Goal: Task Accomplishment & Management: Manage account settings

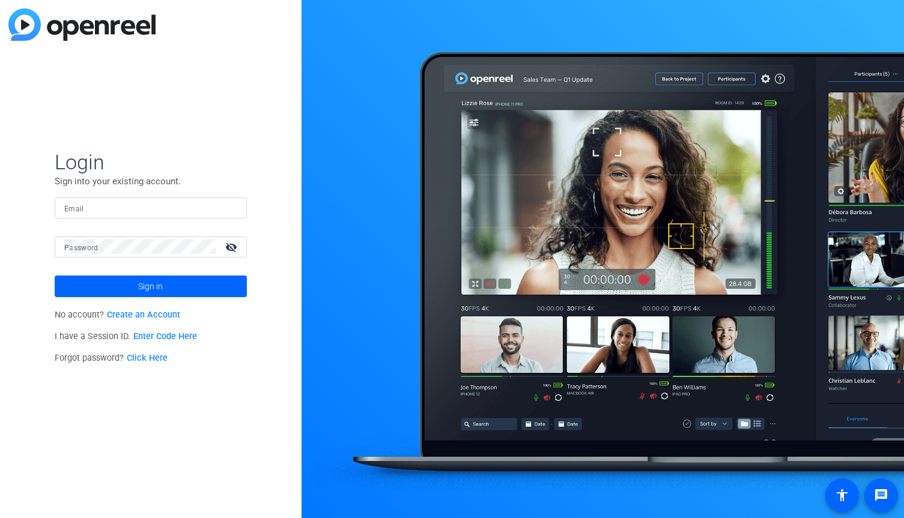
click at [116, 107] on div "Login Sign into your existing account. Email Password visibility_off Sign in No…" at bounding box center [150, 259] width 301 height 518
click at [85, 211] on input "Email" at bounding box center [150, 208] width 173 height 14
type input "[PERSON_NAME][EMAIL_ADDRESS][PERSON_NAME][DOMAIN_NAME]"
click at [77, 244] on mat-label "Password" at bounding box center [81, 248] width 34 height 8
type input "[PERSON_NAME][EMAIL_ADDRESS][PERSON_NAME][DOMAIN_NAME]"
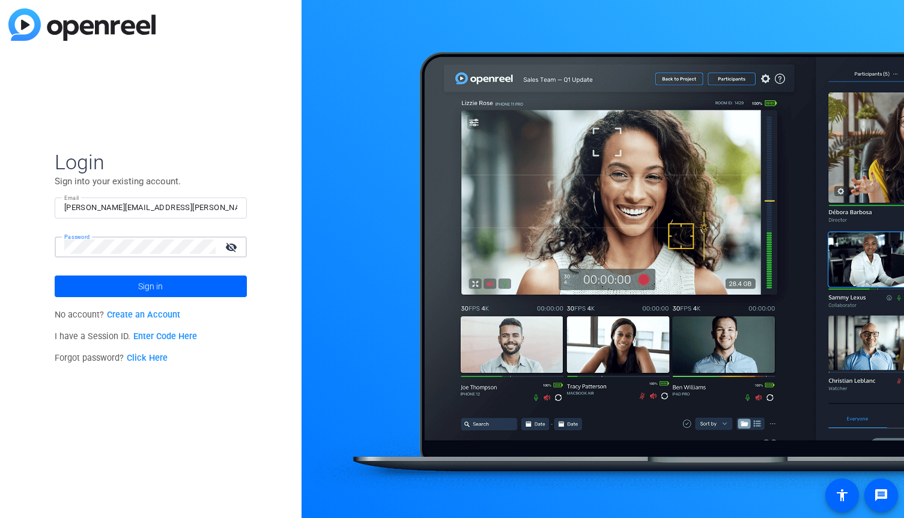
click at [236, 245] on mat-icon "visibility_off" at bounding box center [232, 246] width 29 height 17
click at [190, 209] on input "[PERSON_NAME][EMAIL_ADDRESS][PERSON_NAME][DOMAIN_NAME]" at bounding box center [150, 208] width 173 height 14
click at [232, 206] on input "[PERSON_NAME][EMAIL_ADDRESS][PERSON_NAME][DOMAIN_NAME]" at bounding box center [150, 208] width 173 height 14
drag, startPoint x: 209, startPoint y: 207, endPoint x: 28, endPoint y: 202, distance: 181.4
click at [28, 202] on div "Login Sign into your existing account. Email [PERSON_NAME][EMAIL_ADDRESS][PERSO…" at bounding box center [150, 259] width 301 height 518
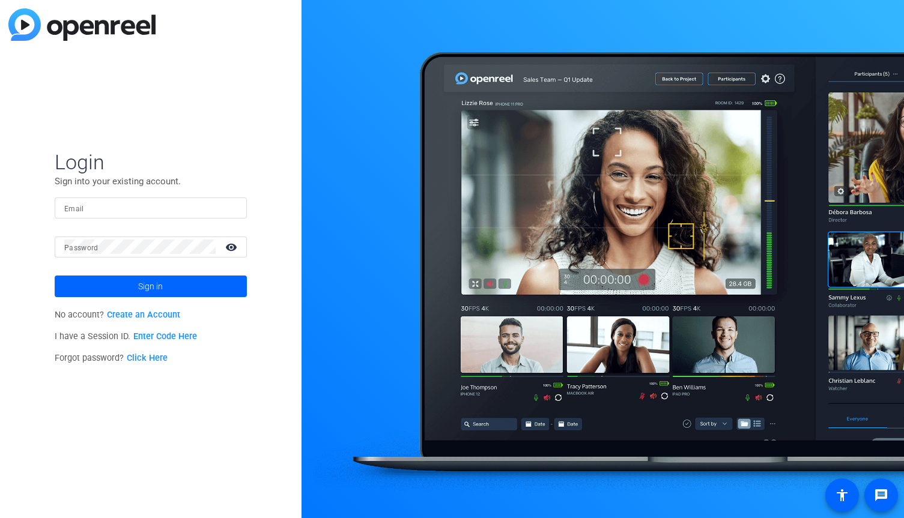
click at [15, 119] on div "Login Sign into your existing account. Email Password visibility Sign in No acc…" at bounding box center [150, 259] width 301 height 518
click at [98, 207] on input "Email" at bounding box center [150, 208] width 173 height 14
drag, startPoint x: 168, startPoint y: 210, endPoint x: 13, endPoint y: 210, distance: 154.9
click at [13, 210] on div "Login Sign into your existing account. Email [PERSON_NAME][EMAIL_ADDRESS][PERSO…" at bounding box center [150, 259] width 301 height 518
type input "[PERSON_NAME][EMAIL_ADDRESS][PERSON_NAME][DOMAIN_NAME]"
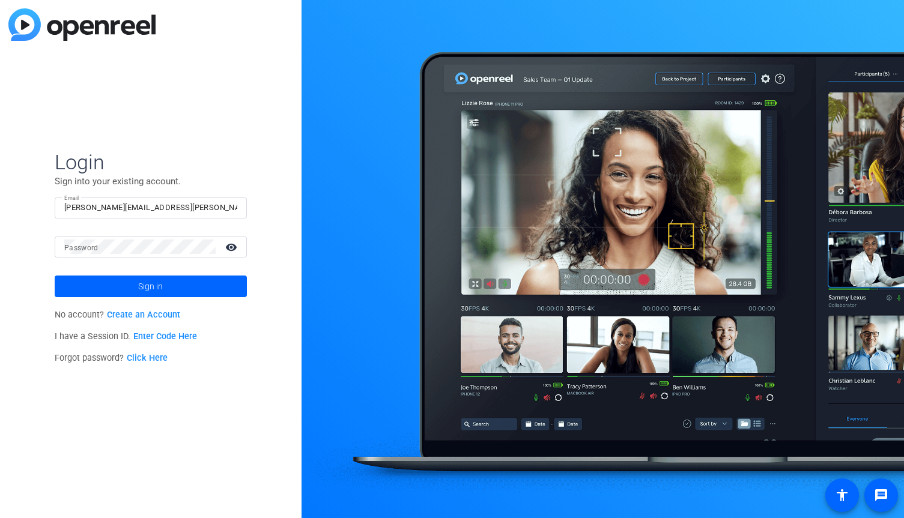
click at [142, 354] on link "Click Here" at bounding box center [147, 358] width 41 height 10
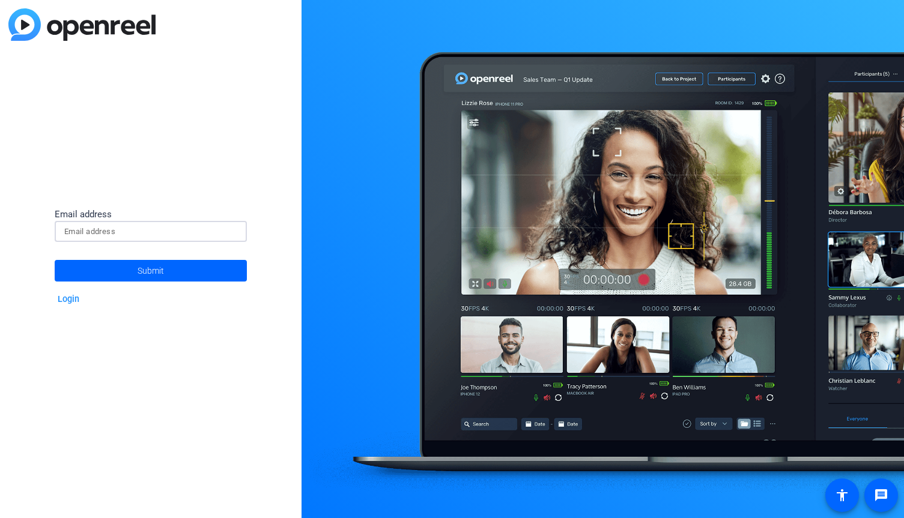
click at [113, 231] on input at bounding box center [150, 232] width 173 height 14
paste input "[PERSON_NAME][EMAIL_ADDRESS][PERSON_NAME][DOMAIN_NAME]"
type input "[PERSON_NAME][EMAIL_ADDRESS][PERSON_NAME][DOMAIN_NAME]"
click at [160, 273] on span "Submit" at bounding box center [150, 271] width 26 height 30
